Goal: Obtain resource: Obtain resource

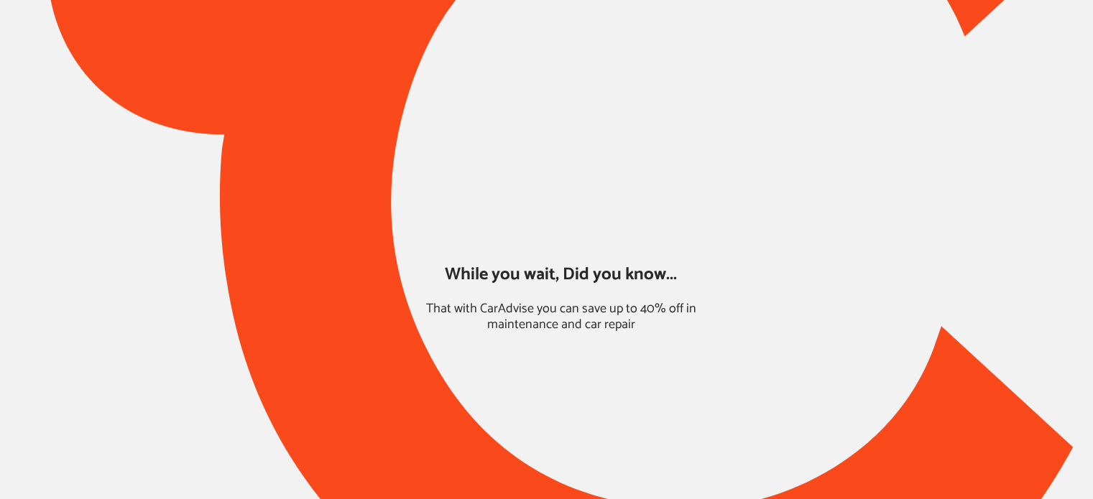
type input "*****"
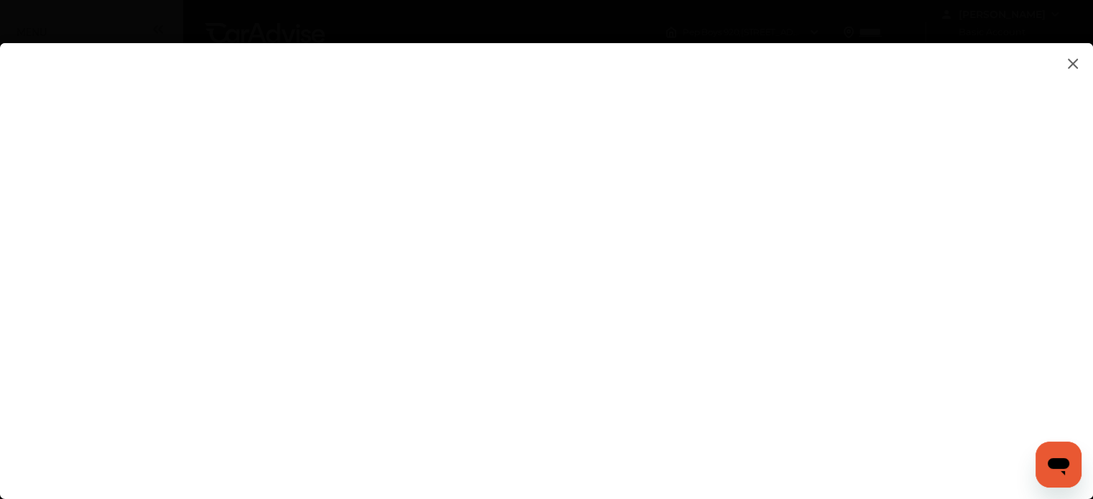
click at [785, 209] on flutter-view at bounding box center [546, 256] width 1093 height 427
click at [937, 195] on flutter-view at bounding box center [546, 256] width 1093 height 427
click at [938, 194] on flutter-view at bounding box center [546, 256] width 1093 height 427
click at [526, 177] on flutter-view at bounding box center [546, 256] width 1093 height 427
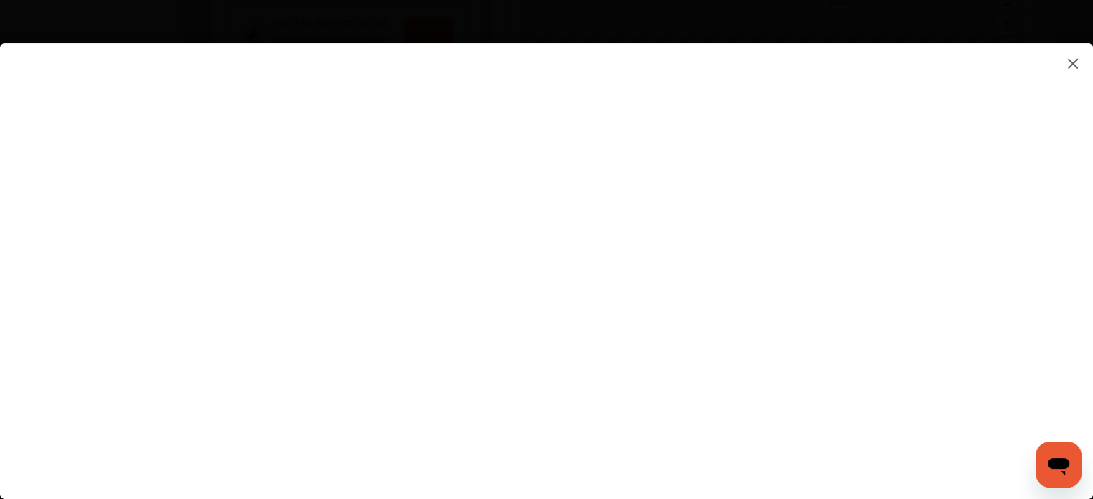
scroll to position [1023, 0]
click at [943, 223] on flutter-view at bounding box center [546, 256] width 1093 height 427
click at [1017, 277] on flutter-view at bounding box center [546, 256] width 1093 height 427
click at [949, 298] on flutter-view at bounding box center [546, 256] width 1093 height 427
click at [672, 297] on flutter-view at bounding box center [546, 256] width 1093 height 427
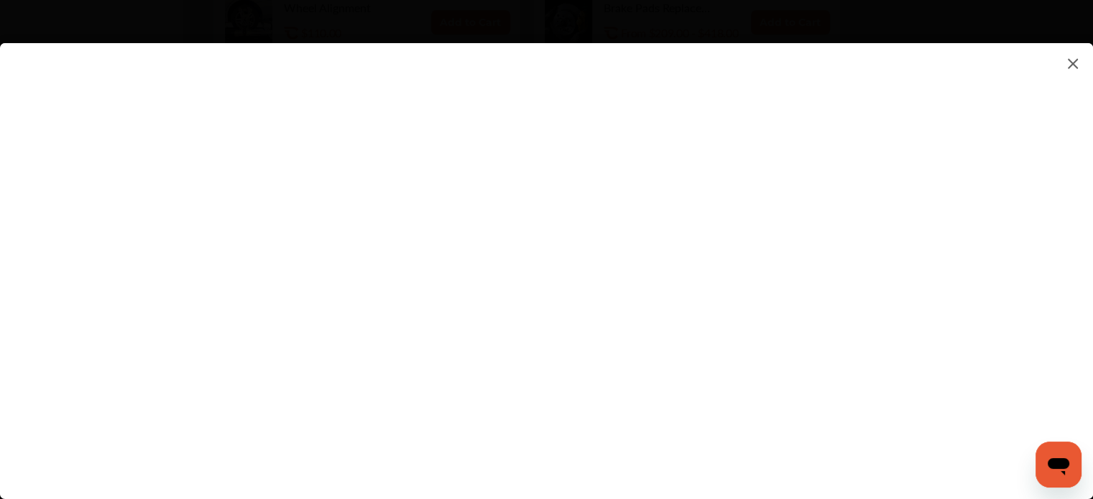
click at [941, 172] on flutter-view at bounding box center [546, 256] width 1093 height 427
click at [724, 381] on flutter-view at bounding box center [546, 256] width 1093 height 427
